Goal: Transaction & Acquisition: Purchase product/service

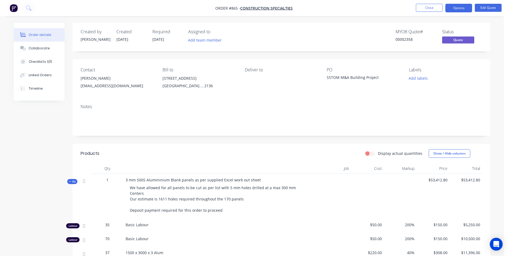
scroll to position [80, 0]
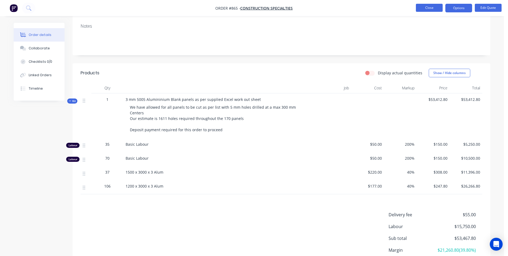
click at [437, 6] on button "Close" at bounding box center [429, 8] width 27 height 8
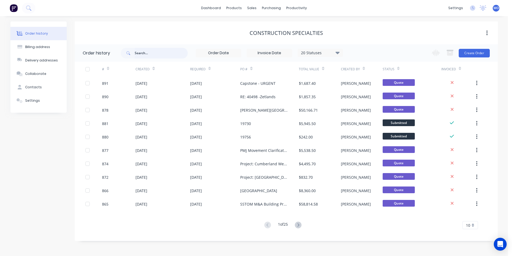
click at [148, 49] on input "text" at bounding box center [161, 53] width 53 height 11
type input "738"
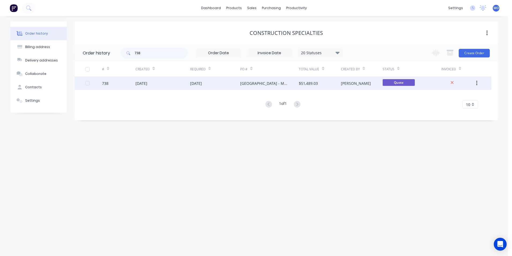
click at [161, 85] on div "[DATE]" at bounding box center [163, 82] width 54 height 13
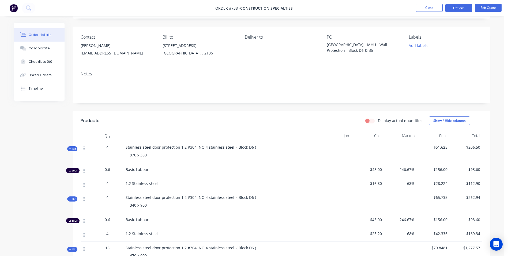
scroll to position [30, 0]
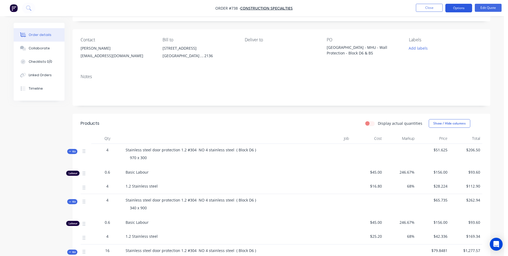
click at [455, 8] on button "Options" at bounding box center [458, 8] width 27 height 9
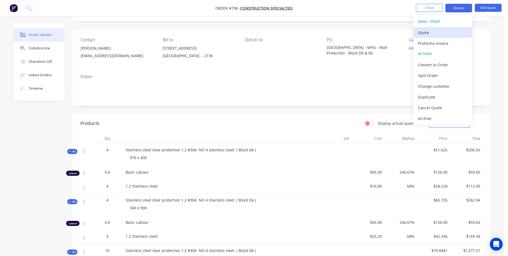
click at [423, 36] on button "Quote" at bounding box center [442, 32] width 59 height 11
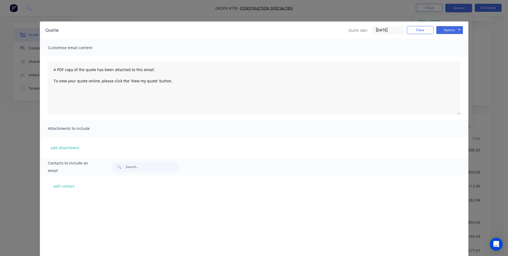
scroll to position [107, 0]
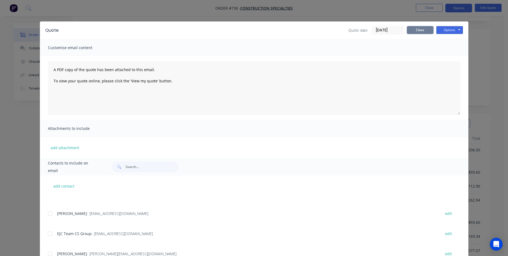
click at [419, 32] on button "Close" at bounding box center [420, 30] width 27 height 8
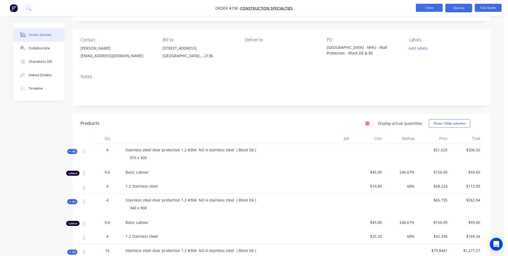
click at [432, 6] on button "Close" at bounding box center [429, 8] width 27 height 8
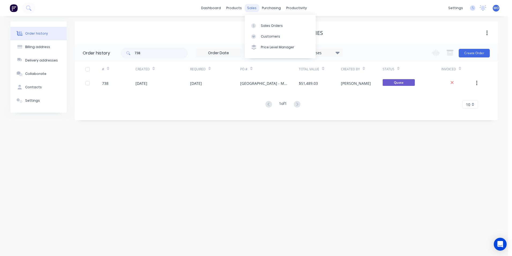
click at [252, 9] on div "sales" at bounding box center [252, 8] width 15 height 8
click at [262, 30] on div "Sales Orders Customers Price Level Manager" at bounding box center [280, 36] width 71 height 43
drag, startPoint x: 156, startPoint y: 56, endPoint x: 122, endPoint y: 57, distance: 34.0
click at [122, 57] on div "738" at bounding box center [154, 53] width 67 height 11
click at [250, 9] on div "sales" at bounding box center [252, 8] width 15 height 8
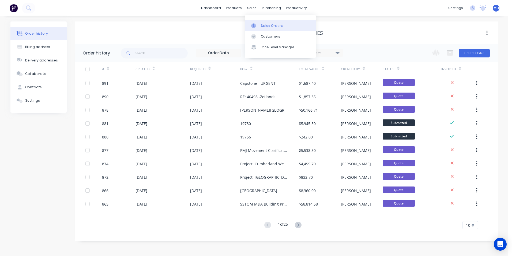
click at [264, 21] on link "Sales Orders" at bounding box center [280, 25] width 71 height 11
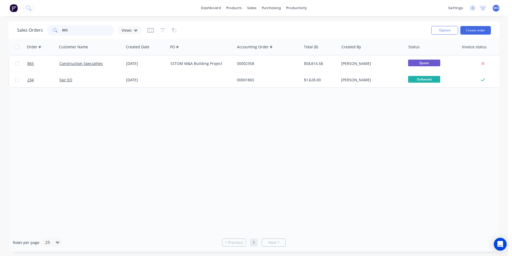
drag, startPoint x: 72, startPoint y: 28, endPoint x: 49, endPoint y: 29, distance: 22.6
click at [49, 29] on div "865" at bounding box center [80, 30] width 67 height 11
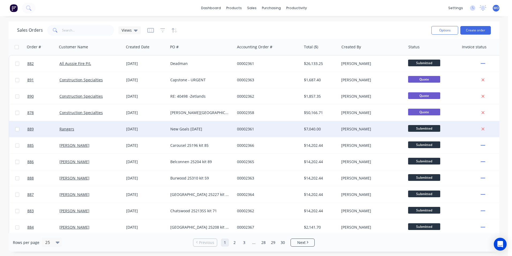
click at [71, 132] on div "Rangers" at bounding box center [90, 129] width 67 height 16
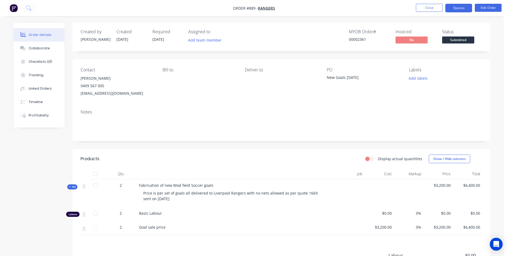
click at [457, 6] on button "Options" at bounding box center [458, 8] width 27 height 9
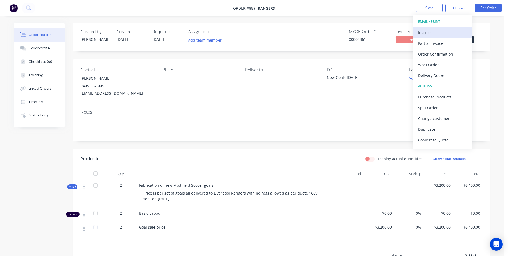
click at [430, 29] on div "Invoice" at bounding box center [442, 33] width 49 height 8
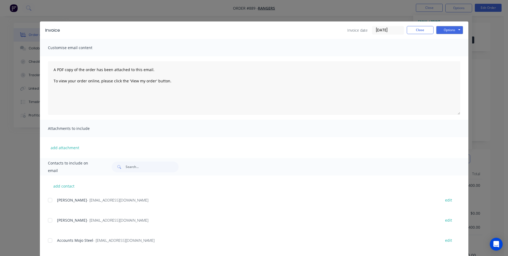
click at [48, 241] on div at bounding box center [50, 240] width 11 height 11
click at [419, 28] on button "Close" at bounding box center [420, 30] width 27 height 8
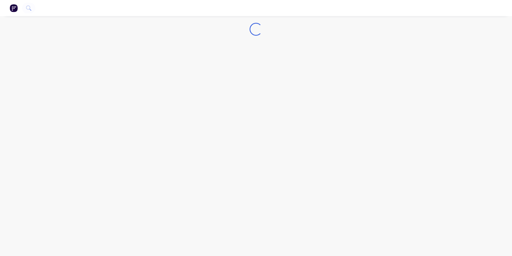
click at [16, 7] on img "button" at bounding box center [14, 8] width 8 height 8
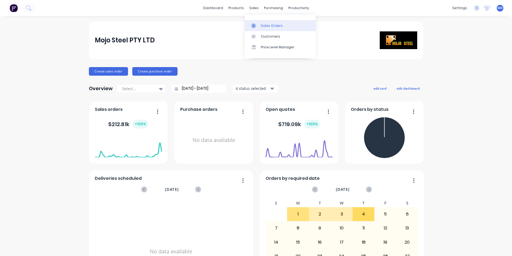
click at [262, 28] on div "Sales Orders" at bounding box center [272, 25] width 22 height 5
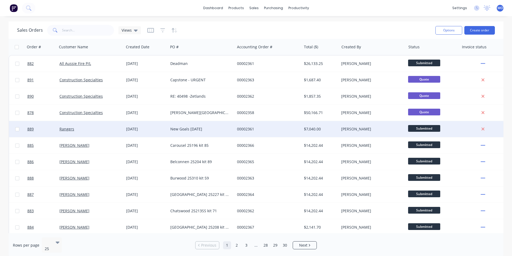
click at [69, 133] on div "Rangers" at bounding box center [90, 129] width 67 height 16
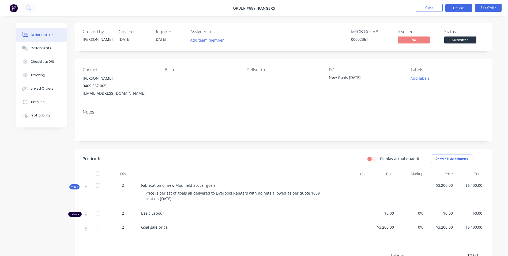
click at [462, 9] on button "Options" at bounding box center [458, 8] width 27 height 9
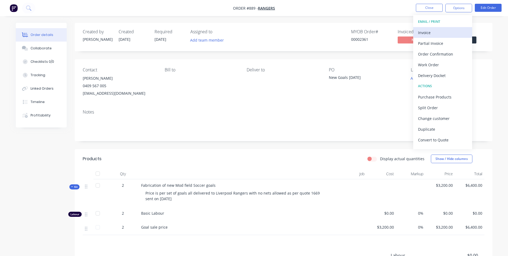
click at [424, 35] on div "Invoice" at bounding box center [442, 33] width 49 height 8
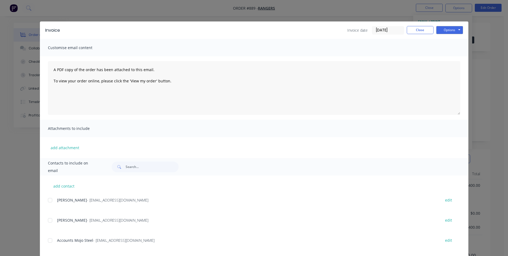
click at [50, 198] on div at bounding box center [50, 199] width 11 height 11
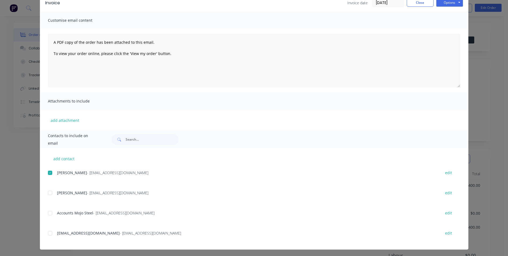
scroll to position [28, 0]
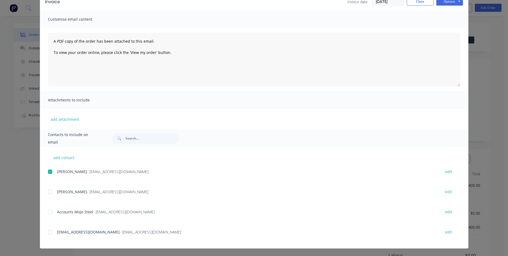
click at [49, 214] on div at bounding box center [50, 211] width 11 height 11
click at [47, 231] on div at bounding box center [50, 231] width 11 height 11
click at [445, 4] on button "Options" at bounding box center [449, 2] width 27 height 8
click at [445, 31] on button "Email" at bounding box center [453, 28] width 34 height 9
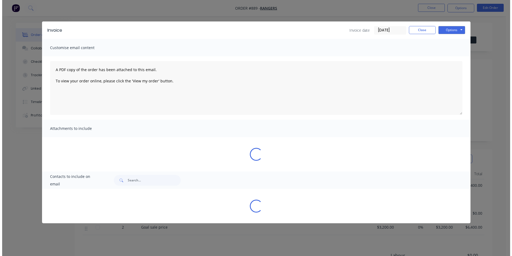
scroll to position [0, 0]
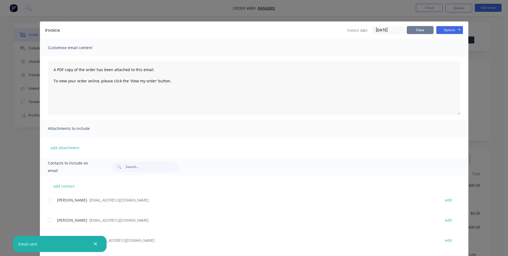
click at [418, 29] on button "Close" at bounding box center [420, 30] width 27 height 8
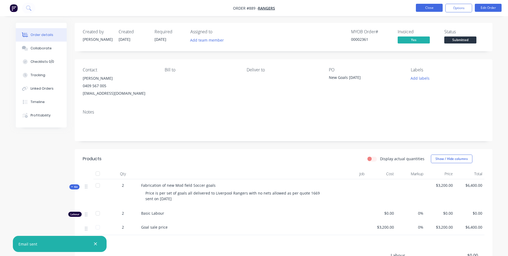
click at [430, 9] on button "Close" at bounding box center [429, 8] width 27 height 8
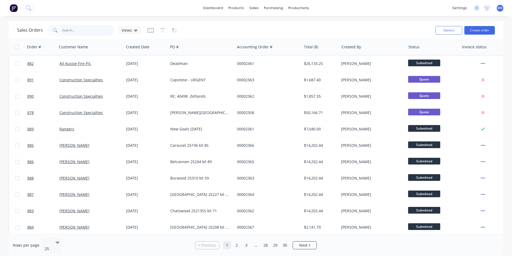
click at [84, 33] on input "text" at bounding box center [88, 30] width 52 height 11
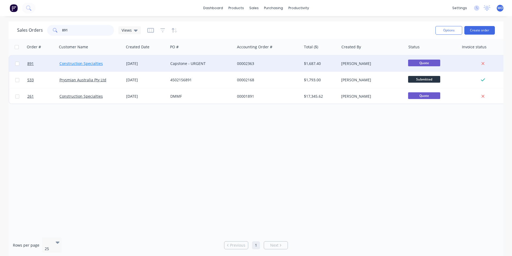
type input "891"
click at [72, 63] on link "Construction Specialties" at bounding box center [80, 63] width 43 height 5
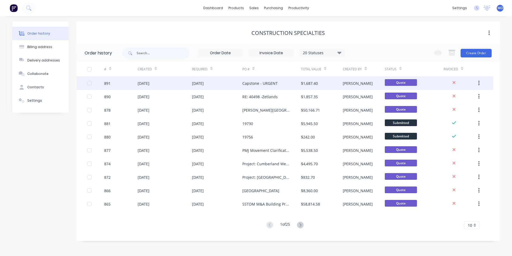
click at [245, 85] on div "Capstone - URGENT" at bounding box center [259, 83] width 35 height 6
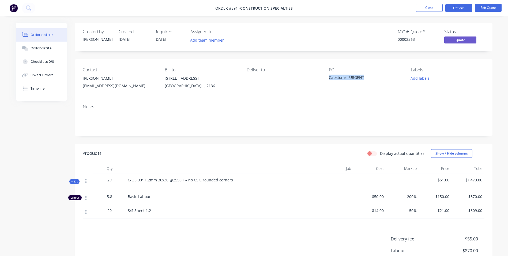
drag, startPoint x: 367, startPoint y: 78, endPoint x: 327, endPoint y: 77, distance: 39.9
click at [327, 77] on div "Contact Mary Lee MLee@c-sgroup.com Bill to Unit 6/26-32 Cosgrove Road Strathfie…" at bounding box center [284, 79] width 418 height 40
drag, startPoint x: 327, startPoint y: 77, endPoint x: 338, endPoint y: 77, distance: 10.7
copy div "Capstone - URGENT"
click at [424, 9] on button "Close" at bounding box center [429, 8] width 27 height 8
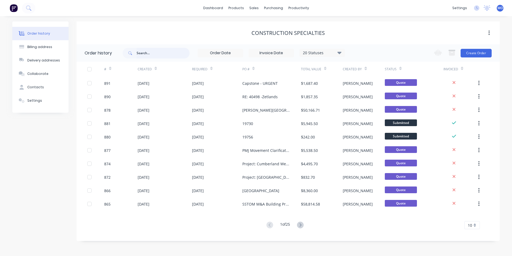
click at [164, 56] on input "text" at bounding box center [163, 53] width 53 height 11
type input "892"
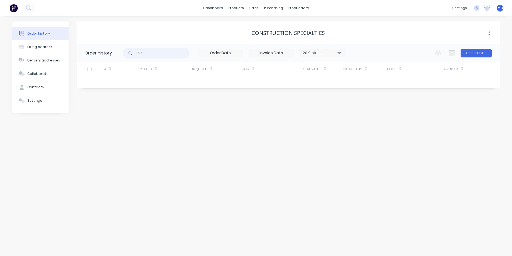
click at [164, 55] on input "892" at bounding box center [163, 53] width 53 height 11
type input "8"
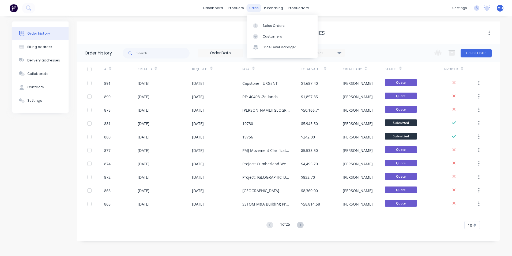
click at [248, 8] on div "sales" at bounding box center [254, 8] width 15 height 8
click at [266, 24] on div "Sales Orders" at bounding box center [274, 25] width 22 height 5
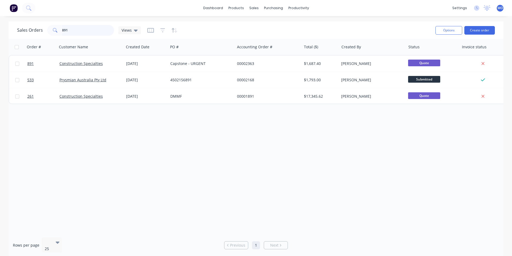
click at [84, 29] on input "891" at bounding box center [88, 30] width 52 height 11
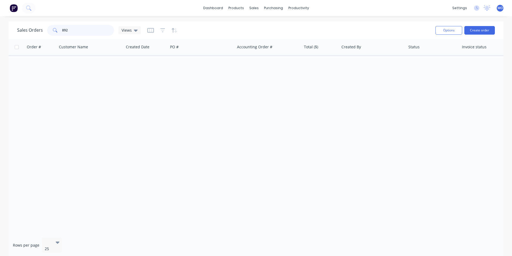
click at [84, 28] on input "892" at bounding box center [88, 30] width 52 height 11
click at [70, 30] on input "892" at bounding box center [88, 30] width 52 height 11
click at [75, 30] on input "892" at bounding box center [88, 30] width 52 height 11
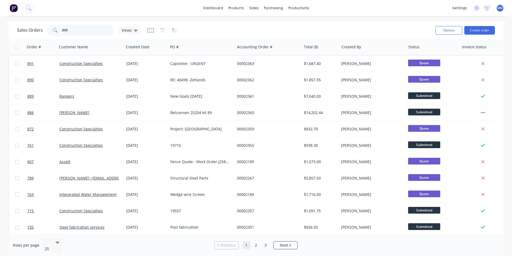
type input "890"
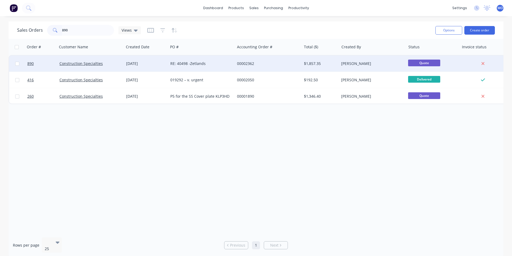
click at [190, 61] on div "RE: 40498 -Zetlands" at bounding box center [201, 63] width 67 height 16
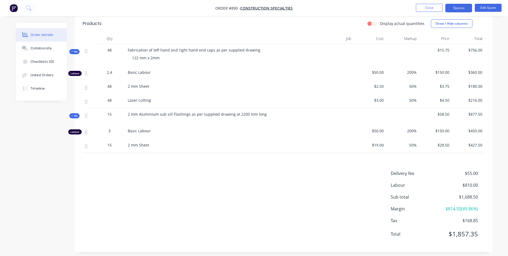
scroll to position [134, 0]
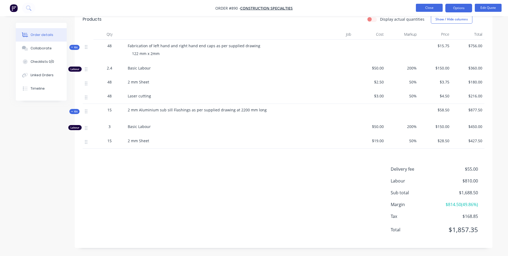
click at [431, 5] on button "Close" at bounding box center [429, 8] width 27 height 8
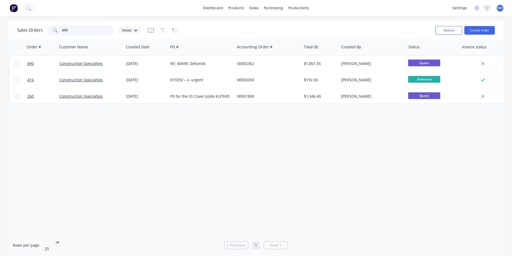
click at [85, 32] on input "890" at bounding box center [88, 30] width 52 height 11
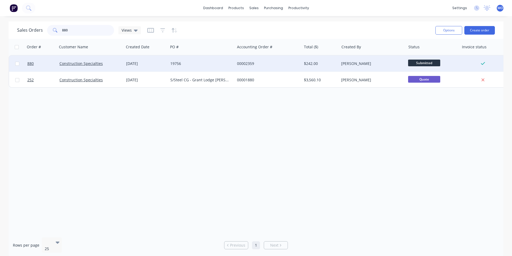
type input "880"
click at [73, 59] on div "Construction Specialties" at bounding box center [90, 63] width 67 height 16
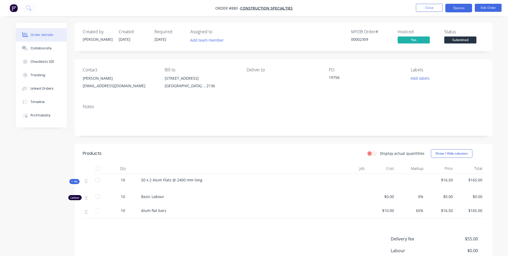
click at [462, 12] on button "Options" at bounding box center [458, 8] width 27 height 9
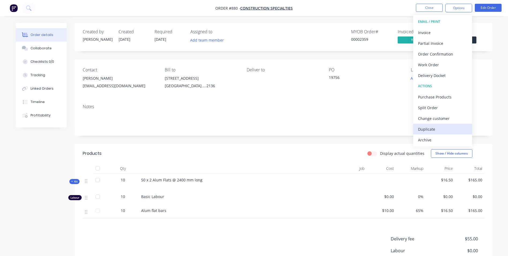
click at [429, 129] on div "Duplicate" at bounding box center [442, 129] width 49 height 8
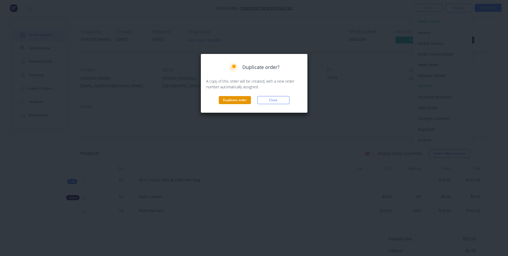
click at [235, 102] on button "Duplicate order" at bounding box center [235, 100] width 32 height 8
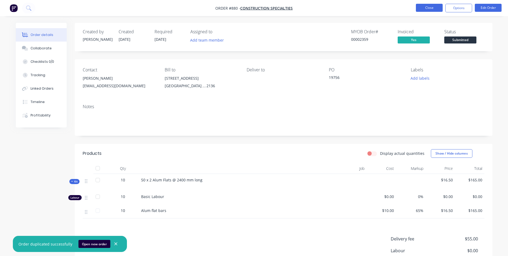
click at [422, 6] on button "Close" at bounding box center [429, 8] width 27 height 8
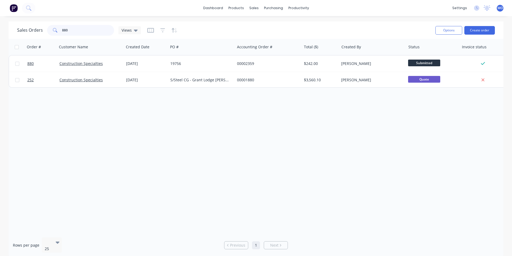
click at [103, 31] on input "880" at bounding box center [88, 30] width 52 height 11
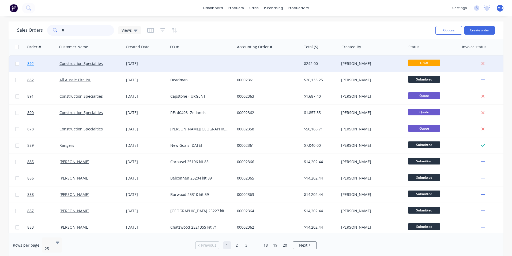
type input "8"
click at [56, 62] on link "892" at bounding box center [43, 63] width 32 height 16
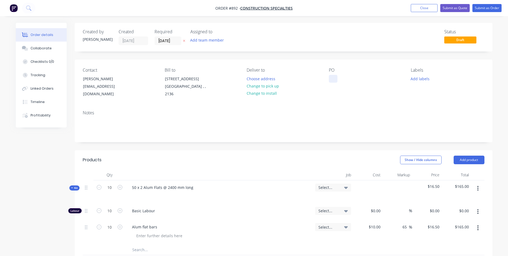
click at [333, 75] on div at bounding box center [333, 79] width 9 height 8
click at [298, 106] on div "Contact Mary Lee MLee@c-sgroup.com Bill to Unit 6/26-32 Cosgrove Road Strathfie…" at bounding box center [284, 82] width 418 height 46
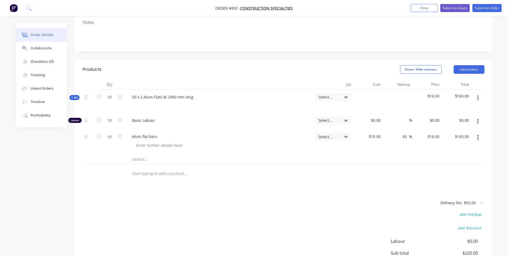
scroll to position [107, 0]
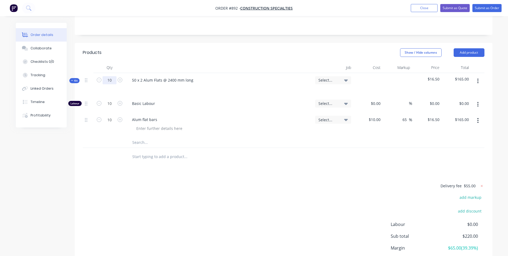
click at [112, 83] on input "10" at bounding box center [110, 80] width 14 height 8
type input "20"
type input "$330.00"
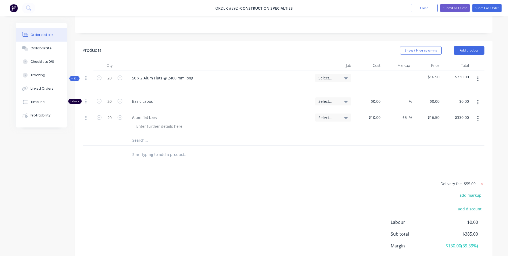
scroll to position [151, 0]
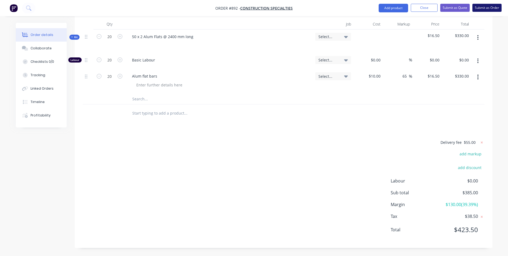
click at [486, 9] on button "Submit as Order" at bounding box center [487, 8] width 29 height 8
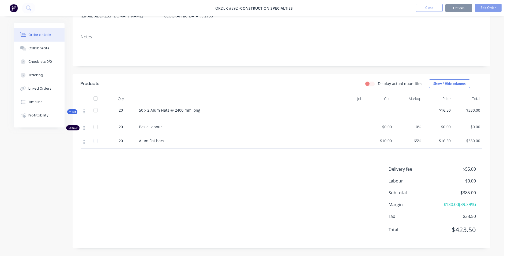
scroll to position [0, 0]
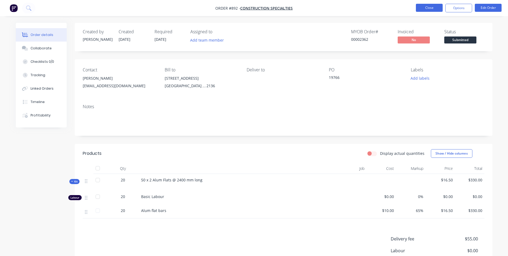
click at [432, 9] on button "Close" at bounding box center [429, 8] width 27 height 8
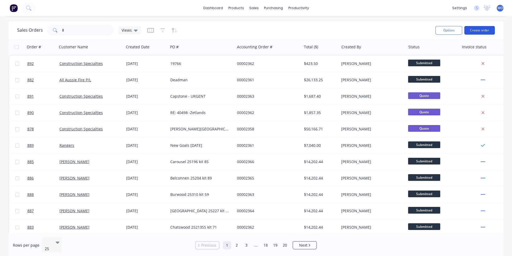
click at [480, 32] on button "Create order" at bounding box center [479, 30] width 31 height 9
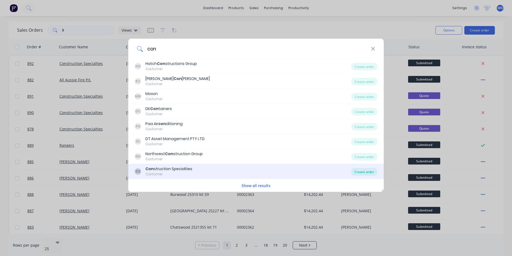
type input "con"
click at [369, 171] on div "Create order" at bounding box center [364, 172] width 26 height 8
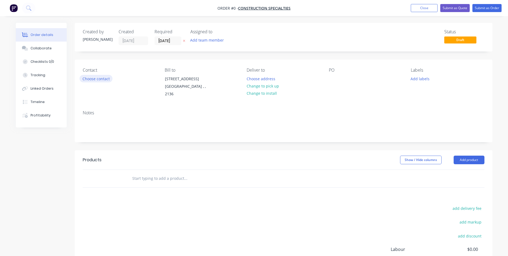
click at [96, 80] on button "Choose contact" at bounding box center [96, 78] width 33 height 7
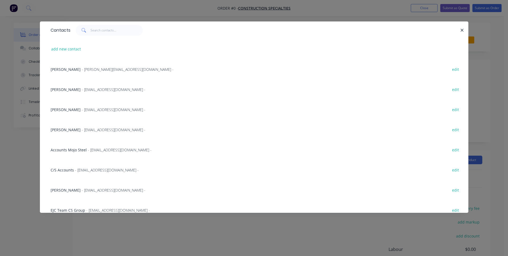
click at [94, 192] on span "- mbadry@c-sgroup.com -" at bounding box center [114, 189] width 64 height 5
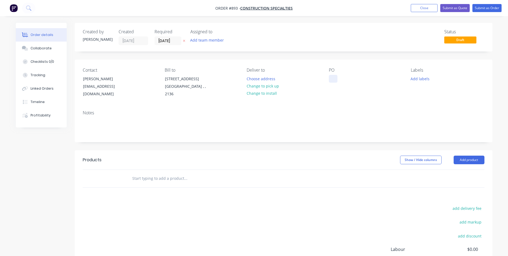
click at [331, 76] on div at bounding box center [333, 79] width 9 height 8
click at [464, 161] on button "Add product" at bounding box center [469, 159] width 31 height 9
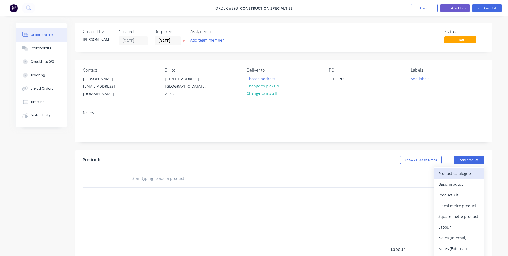
click at [442, 173] on div "Product catalogue" at bounding box center [458, 173] width 41 height 8
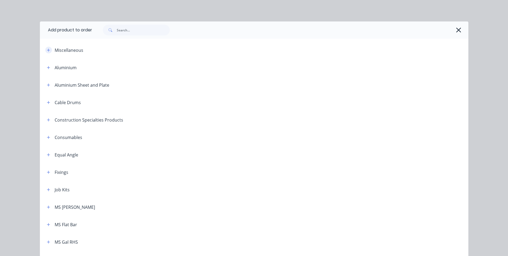
click at [47, 51] on icon "button" at bounding box center [48, 50] width 3 height 4
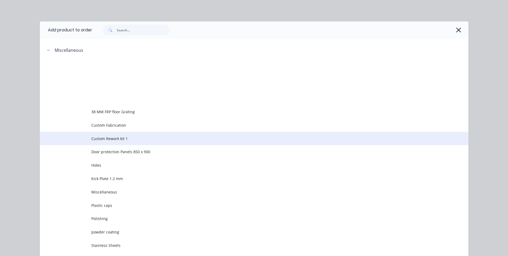
click at [98, 137] on span "Custom Rework kit 1" at bounding box center [242, 139] width 302 height 6
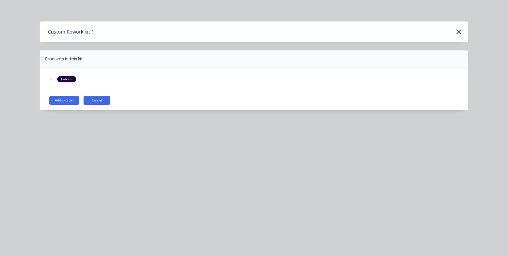
click at [70, 95] on div "Labour Add to order Cancel" at bounding box center [254, 89] width 429 height 42
click at [66, 101] on button "Add to order" at bounding box center [64, 100] width 30 height 9
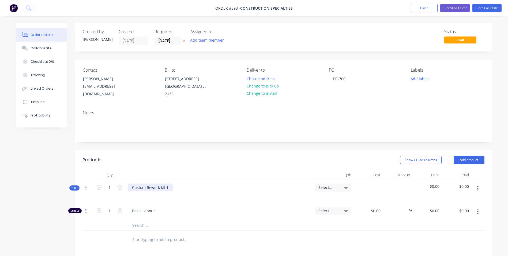
click at [170, 190] on div "Custom Rework kit 1" at bounding box center [150, 187] width 45 height 8
click at [480, 185] on button "button" at bounding box center [478, 188] width 13 height 10
click at [451, 204] on div "Add product to kit" at bounding box center [458, 202] width 41 height 8
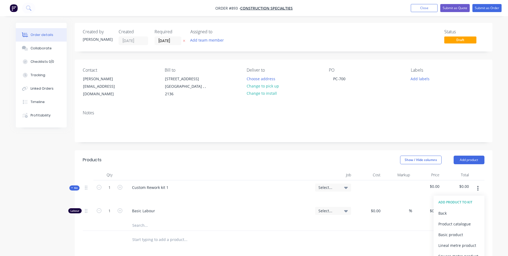
drag, startPoint x: 446, startPoint y: 227, endPoint x: 337, endPoint y: 219, distance: 109.6
click at [337, 219] on div "Kit 1 Custom Rework kit 1 Select... $0.00 $0.00 ADD PRODUCT TO KIT Back Product…" at bounding box center [284, 205] width 402 height 51
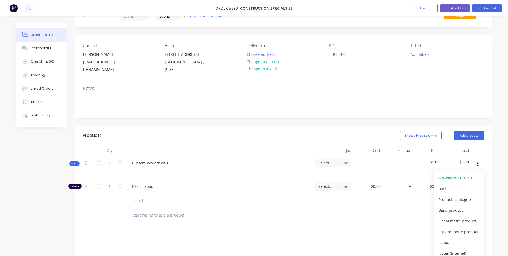
scroll to position [80, 0]
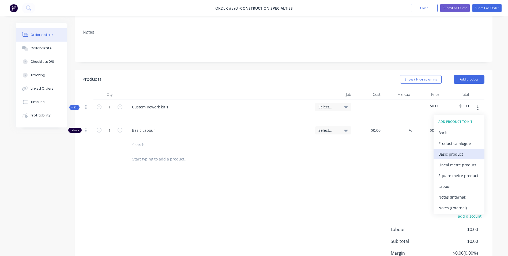
click at [453, 152] on div "Basic product" at bounding box center [458, 154] width 41 height 8
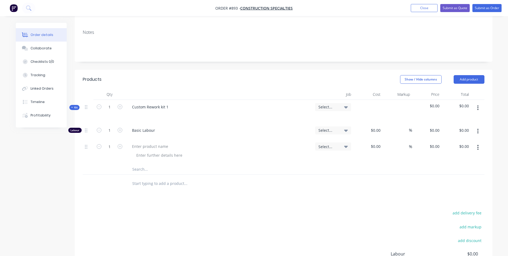
click at [476, 148] on button "button" at bounding box center [478, 147] width 13 height 10
click at [454, 174] on div "Duplicate" at bounding box center [458, 172] width 41 height 8
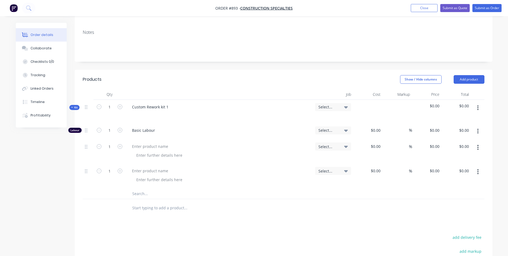
click at [478, 148] on icon "button" at bounding box center [477, 147] width 1 height 6
click at [452, 176] on div "Duplicate" at bounding box center [458, 172] width 41 height 8
click at [134, 147] on div at bounding box center [150, 146] width 45 height 8
click at [377, 142] on div "$0.00" at bounding box center [367, 151] width 29 height 24
type input "$150.00"
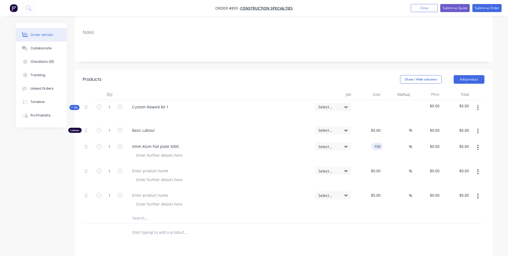
type input "$150.00"
type input "50"
type input "225"
type input "$225.00"
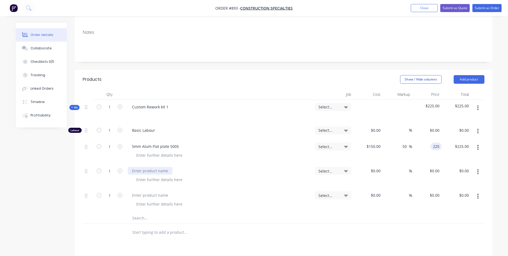
type input "$225.00"
click at [156, 168] on div at bounding box center [150, 171] width 45 height 8
type input "$30.00"
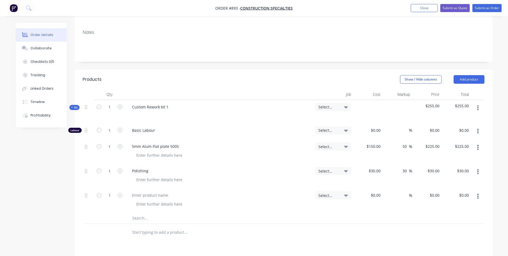
type input "30"
type input "39"
type input "$39.00"
click at [403, 170] on input "30" at bounding box center [405, 171] width 7 height 8
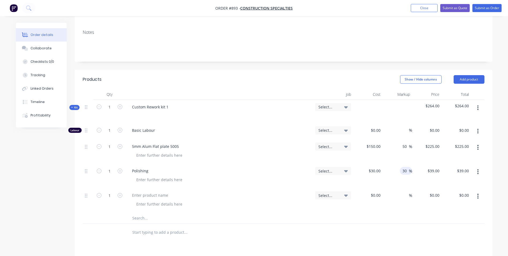
type input "0"
type input "50"
type input "45"
type input "$45.00"
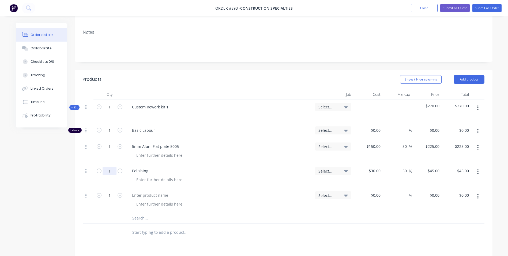
click at [108, 172] on input "1" at bounding box center [110, 171] width 14 height 8
type input "3"
type input "$135.00"
click at [111, 129] on input "1" at bounding box center [110, 130] width 14 height 8
type input "1.5"
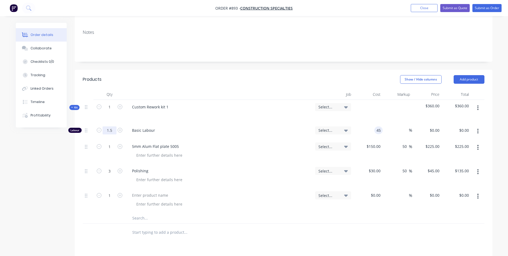
type input "4"
type input "$50.00"
type input "$75.00"
type input "150"
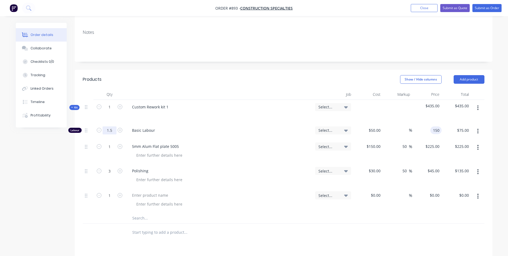
type input "200"
type input "$150.00"
type input "$225.00"
click at [111, 107] on input "1" at bounding box center [110, 107] width 14 height 8
type input "6"
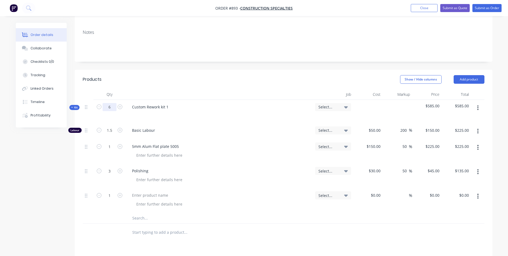
type input "9"
type input "$1,350.00"
type input "6"
type input "$1,350.00"
type input "18"
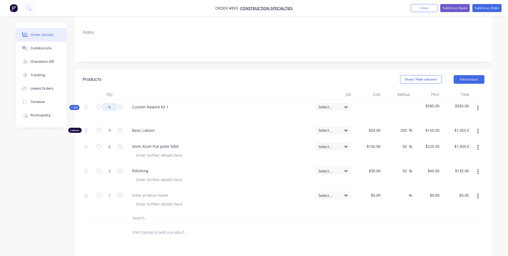
type input "$810.00"
type input "6"
drag, startPoint x: 167, startPoint y: 108, endPoint x: 105, endPoint y: 104, distance: 61.8
click at [105, 104] on div "Kit 6 Custom Rework kit 1 Select... $585.00 $3,510.00" at bounding box center [284, 111] width 402 height 23
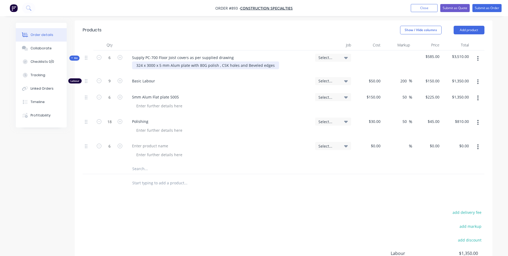
scroll to position [161, 0]
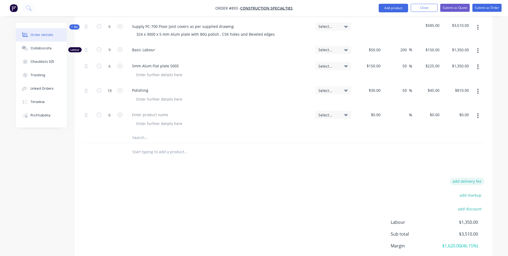
click at [462, 179] on button "add delivery fee" at bounding box center [467, 180] width 35 height 7
type input "55"
click at [372, 134] on div at bounding box center [284, 137] width 402 height 11
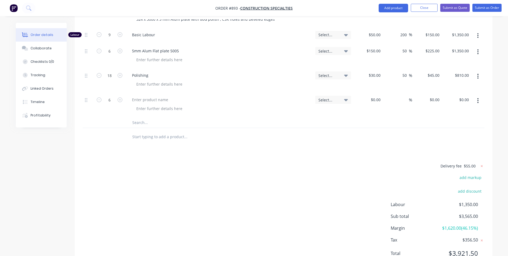
scroll to position [188, 0]
